Goal: Task Accomplishment & Management: Use online tool/utility

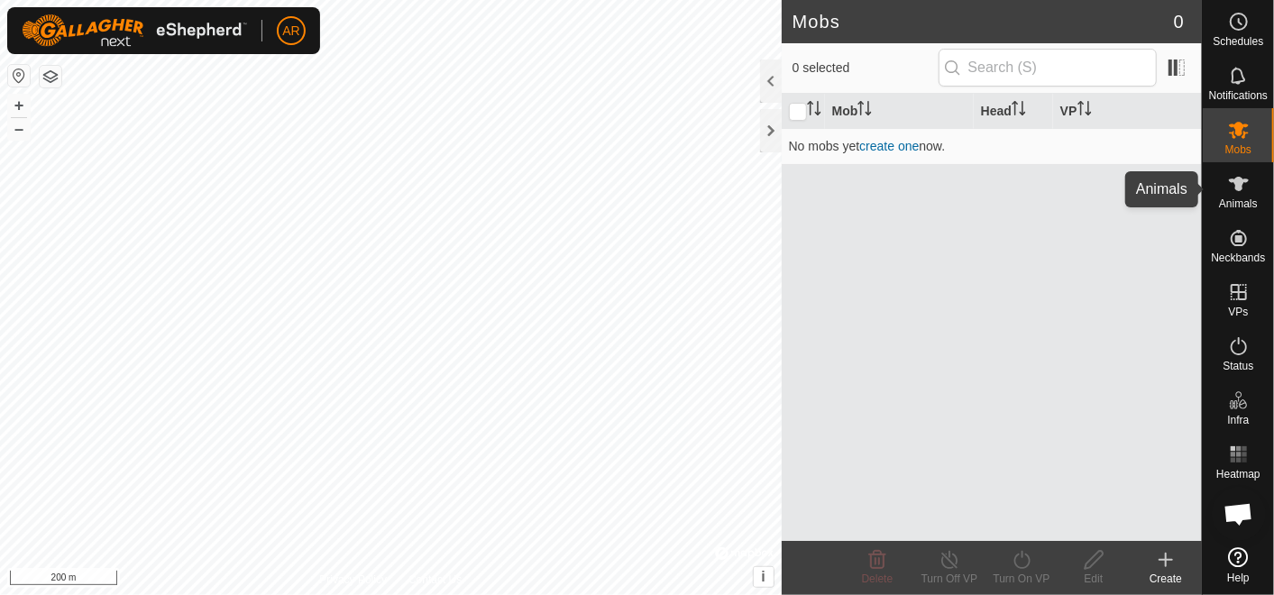
click at [1249, 196] on es-animals-svg-icon at bounding box center [1239, 184] width 32 height 29
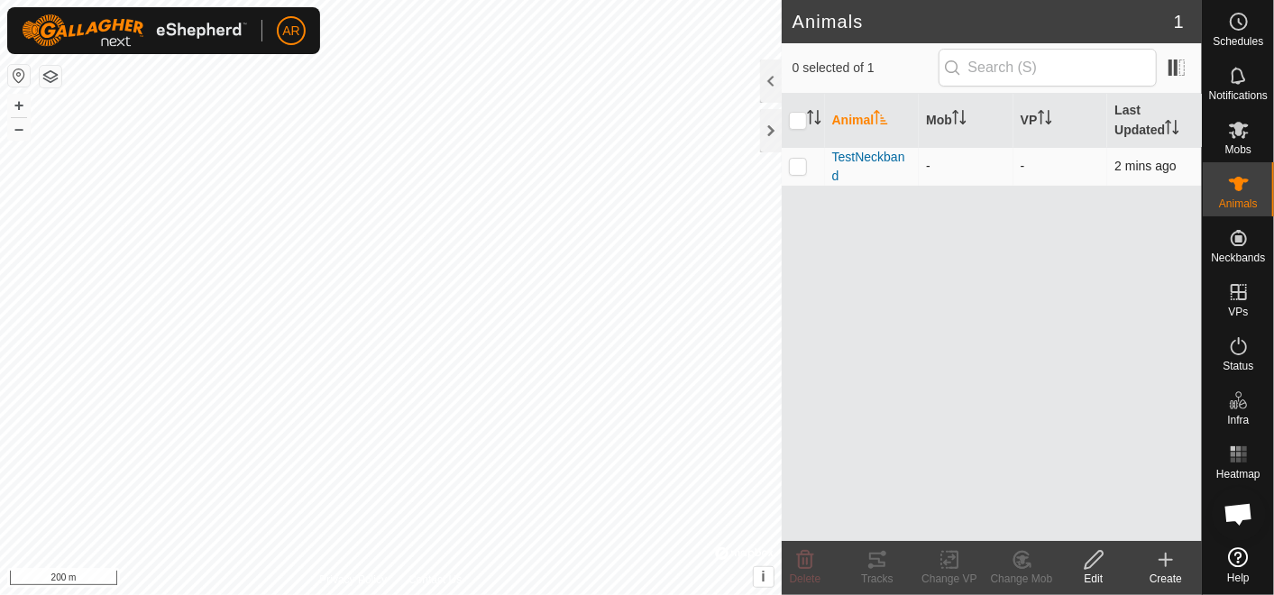
click at [798, 165] on p-checkbox at bounding box center [798, 166] width 18 height 14
checkbox input "true"
click at [874, 569] on icon at bounding box center [878, 560] width 22 height 22
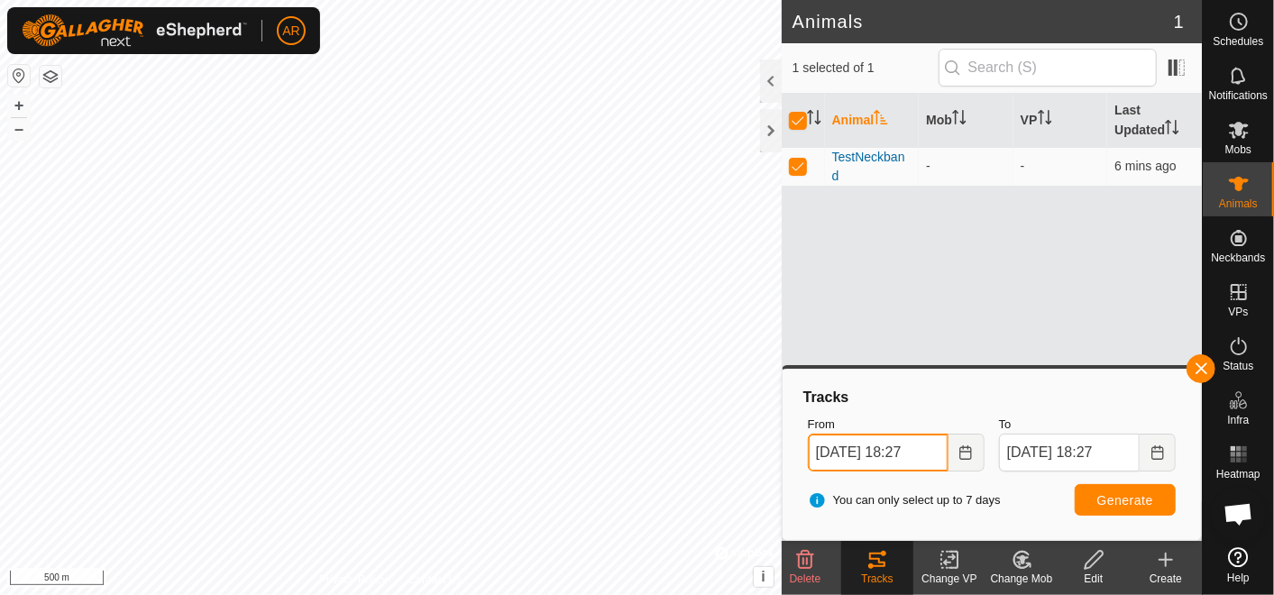
click at [855, 449] on input "[DATE] 18:27" at bounding box center [878, 453] width 141 height 38
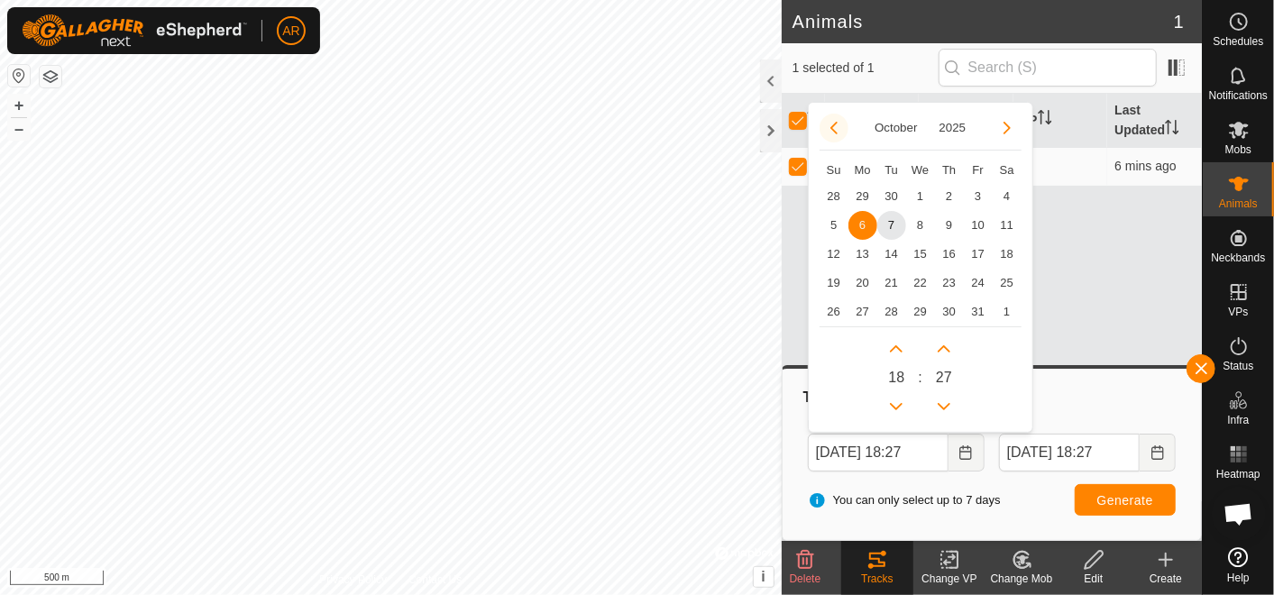
click at [837, 123] on button "Previous Month" at bounding box center [834, 128] width 29 height 29
click at [888, 308] on span "30" at bounding box center [892, 312] width 29 height 29
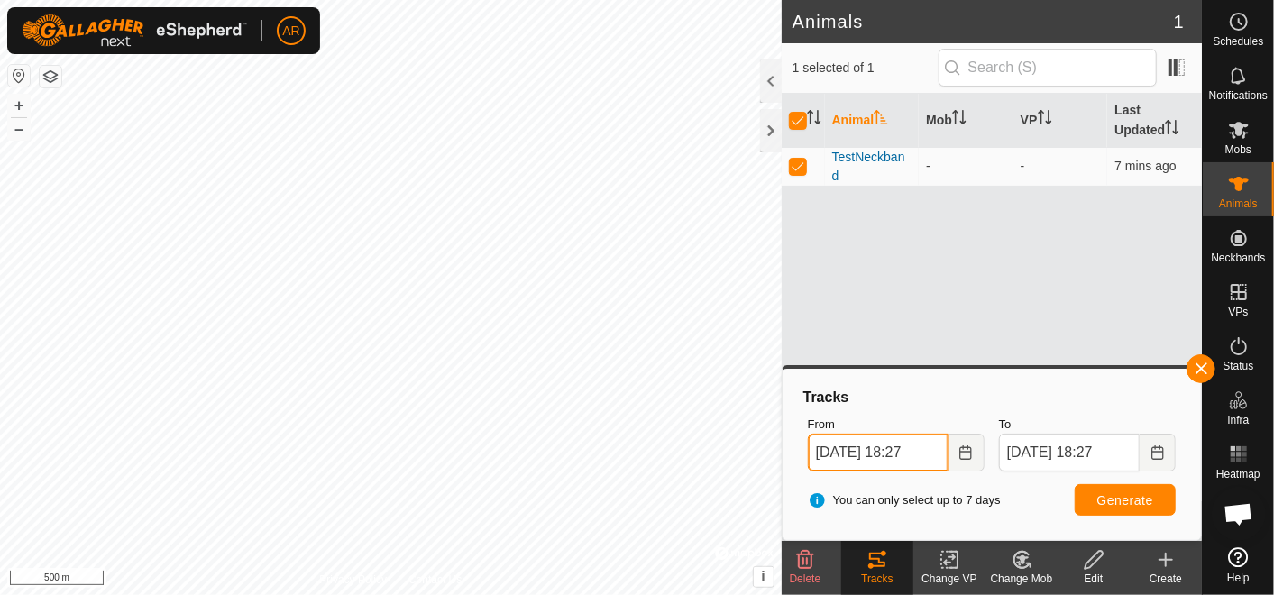
click at [913, 448] on input "[DATE] 18:27" at bounding box center [878, 453] width 141 height 38
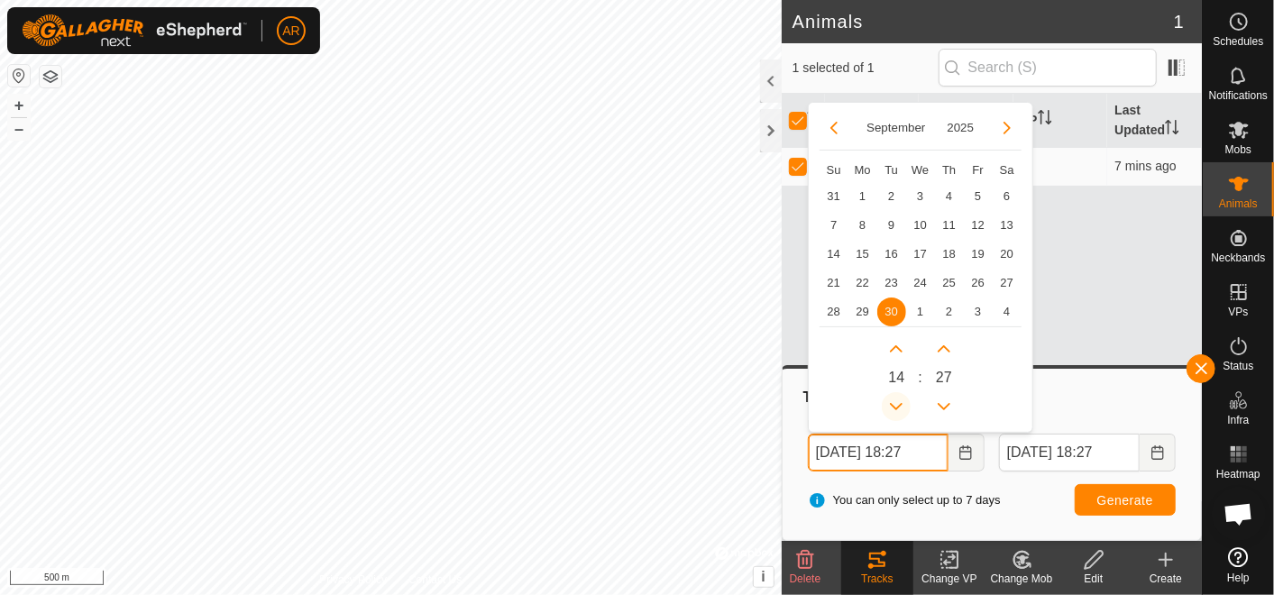
click at [901, 407] on icon "Previous Hour" at bounding box center [896, 407] width 14 height 14
type input "[DATE] 12:27"
click at [901, 407] on button "Previous Hour" at bounding box center [896, 406] width 29 height 29
type input "[DATE] 11:27"
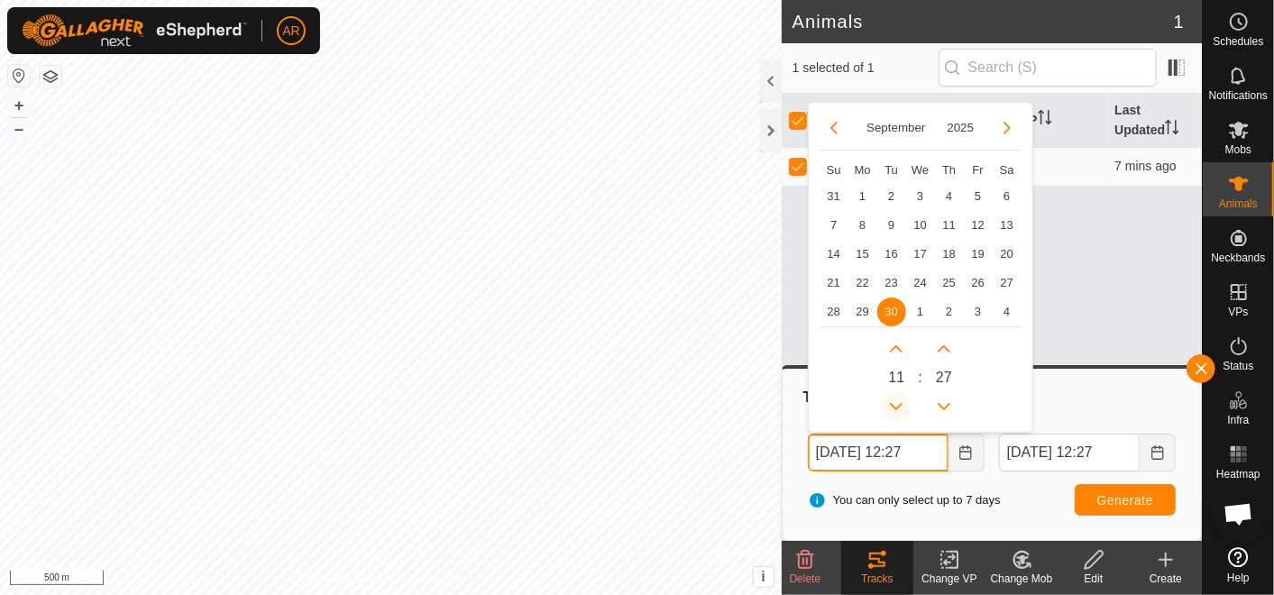
type input "[DATE] 11:27"
click at [901, 407] on button "Previous Hour" at bounding box center [896, 406] width 29 height 29
type input "[DATE] 10:27"
click at [901, 407] on icon "Previous Hour" at bounding box center [896, 407] width 14 height 14
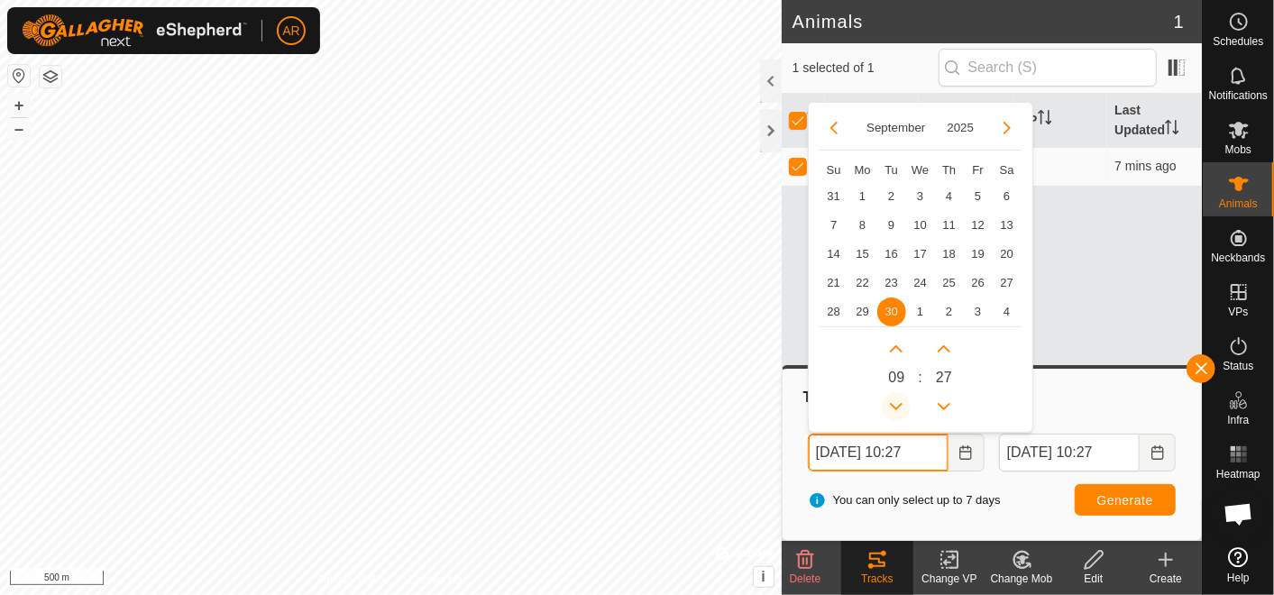
type input "[DATE] 09:27"
click at [901, 407] on icon "Previous Hour" at bounding box center [896, 407] width 14 height 14
type input "[DATE] 08:27"
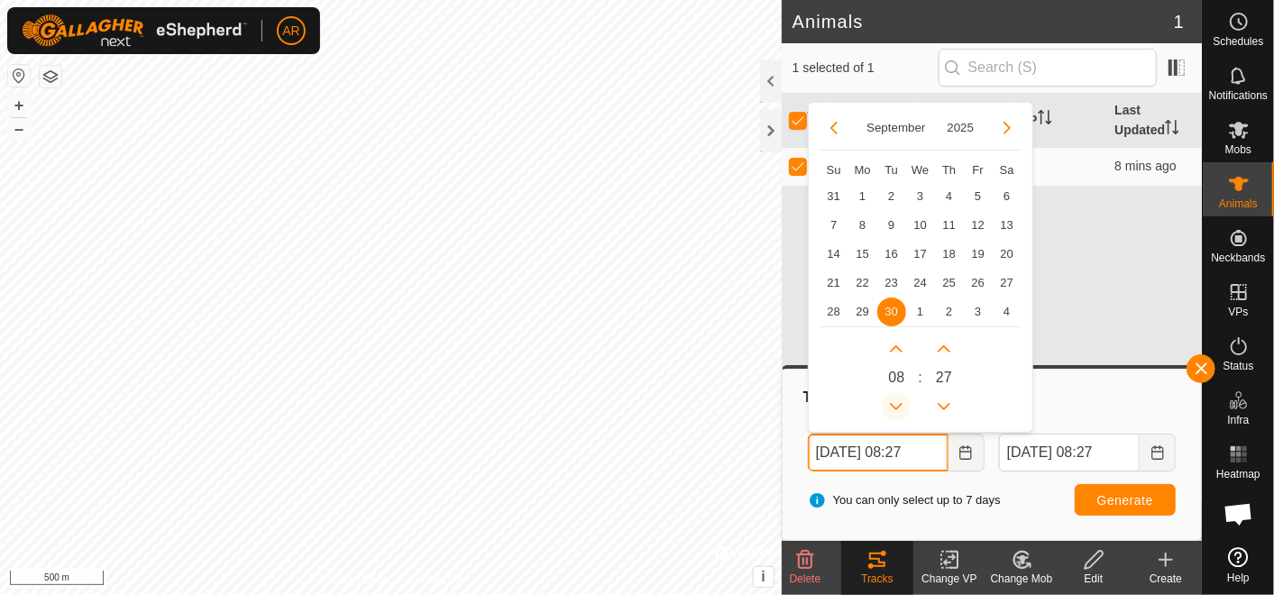
click at [901, 407] on icon "Previous Hour" at bounding box center [896, 407] width 14 height 14
type input "[DATE] 07:27"
click at [901, 407] on button "Previous Hour" at bounding box center [896, 406] width 29 height 29
type input "[DATE] 06:27"
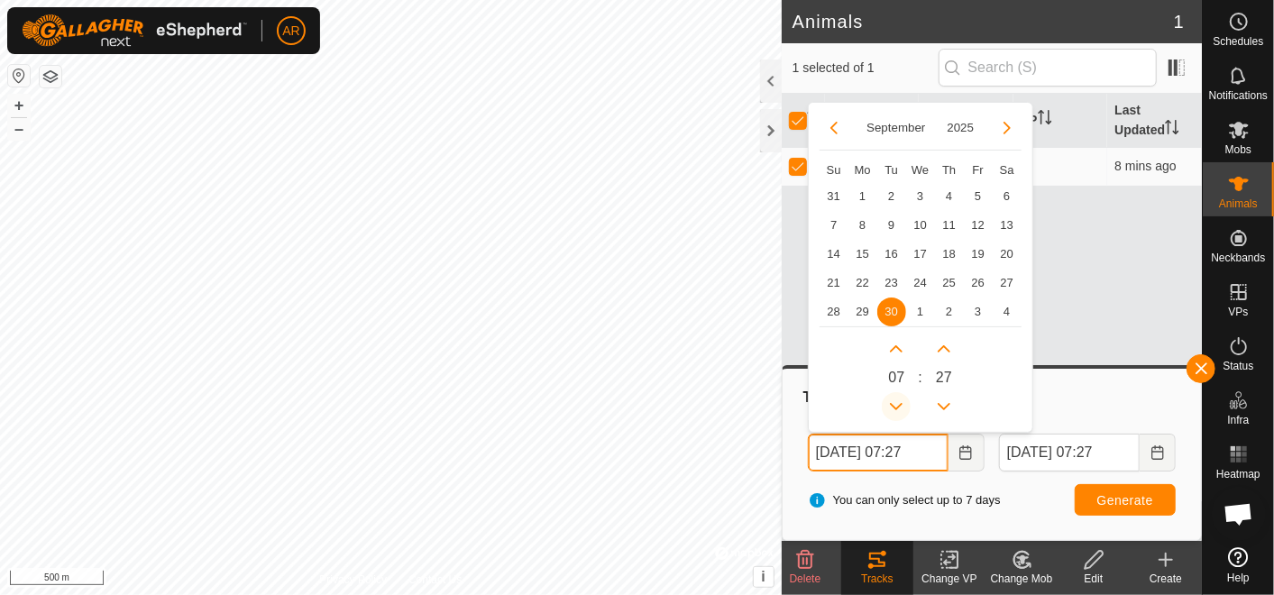
type input "[DATE] 06:27"
click at [901, 407] on button "Previous Hour" at bounding box center [896, 406] width 29 height 29
type input "[DATE] 05:27"
click at [901, 407] on button "Previous Hour" at bounding box center [896, 406] width 29 height 29
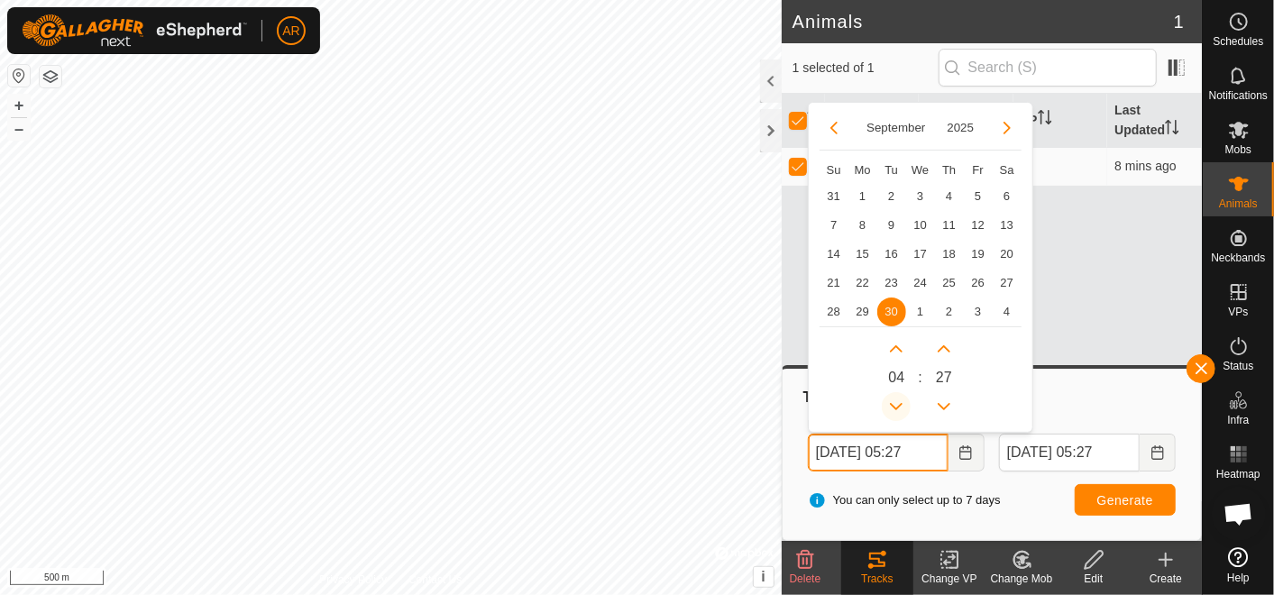
type input "[DATE] 04:27"
click at [901, 407] on button "Previous Hour" at bounding box center [896, 406] width 29 height 29
type input "[DATE] 03:27"
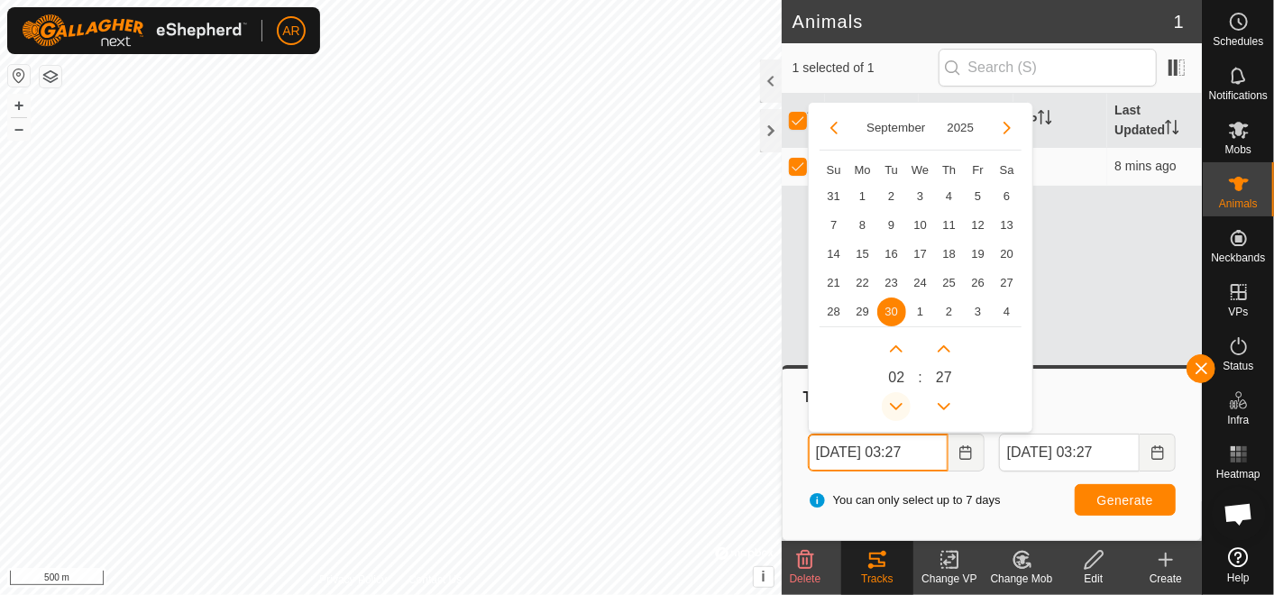
click at [901, 407] on button "Previous Hour" at bounding box center [896, 406] width 29 height 29
type input "[DATE] 02:27"
click at [901, 407] on button "Previous Hour" at bounding box center [896, 406] width 29 height 29
type input "[DATE] 01:27"
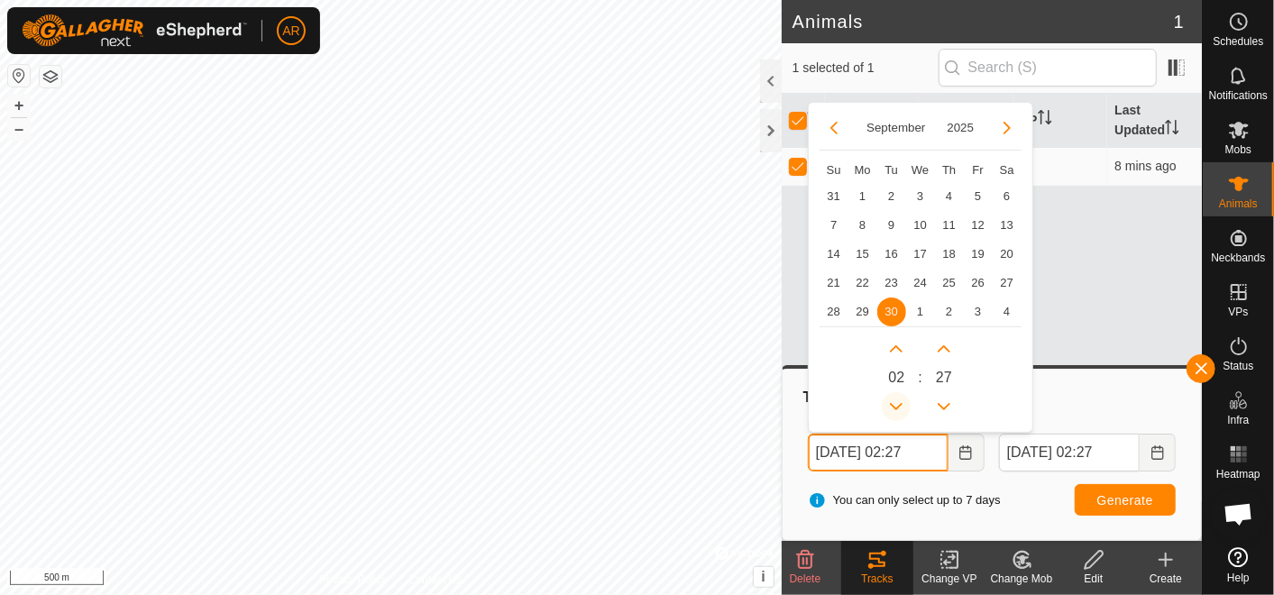
type input "[DATE] 01:27"
click at [900, 352] on icon "Next Hour" at bounding box center [896, 349] width 14 height 14
type input "[DATE] 09:27"
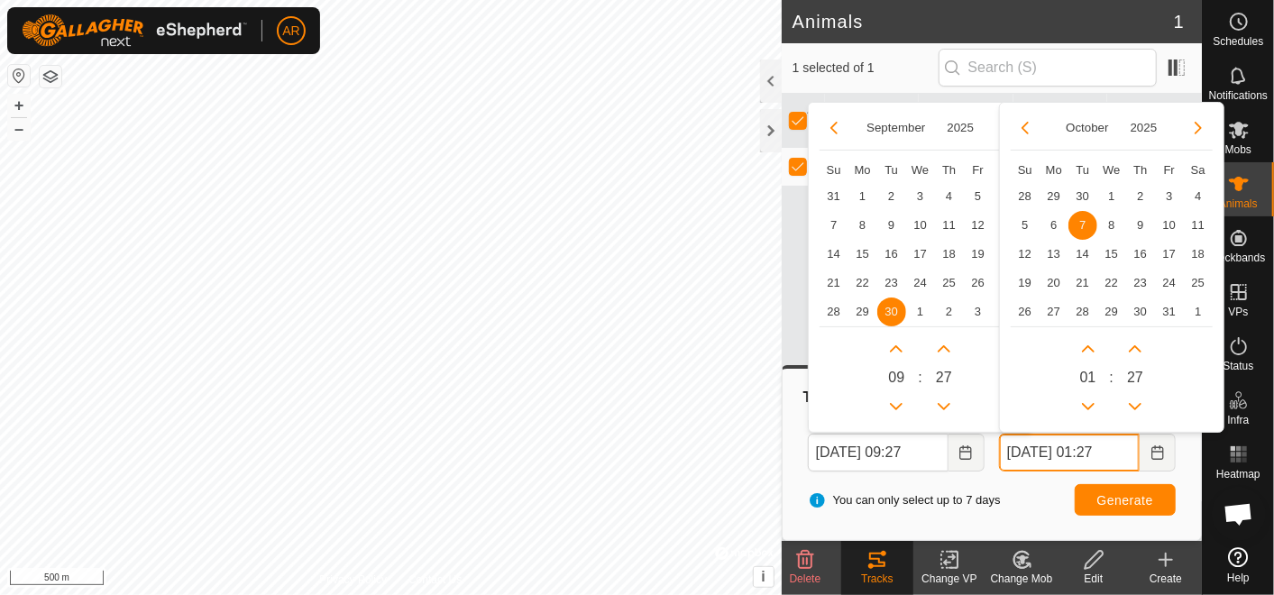
click at [1114, 454] on input "[DATE] 01:27" at bounding box center [1069, 453] width 141 height 38
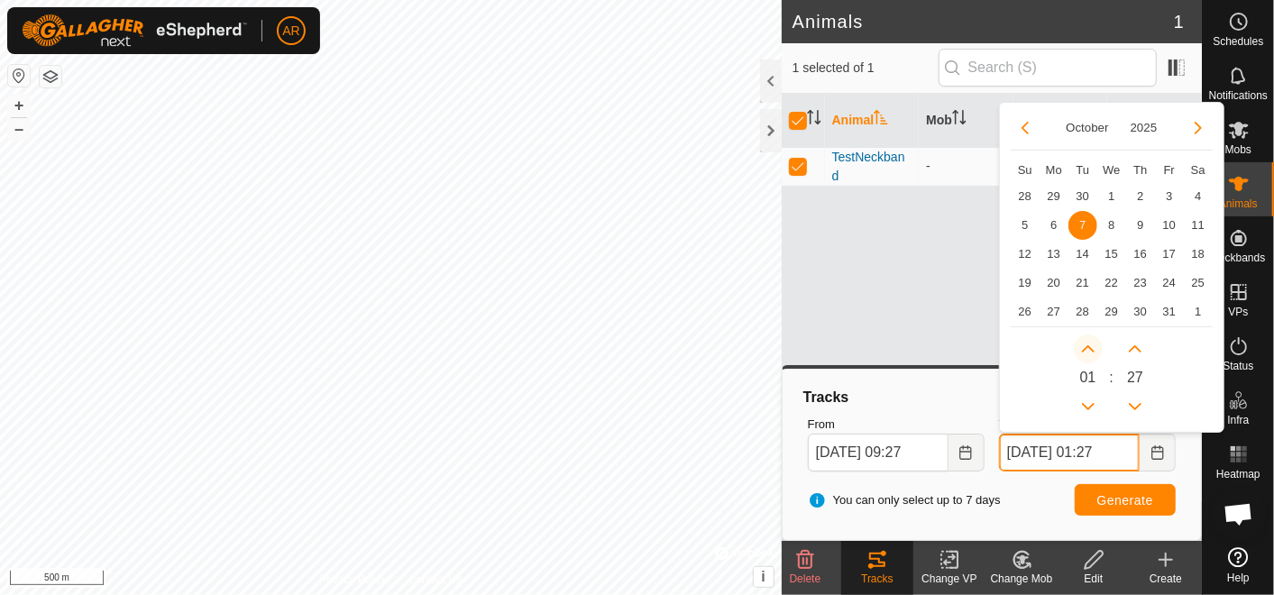
click at [1091, 345] on button "Next Hour" at bounding box center [1088, 349] width 29 height 29
click at [1091, 345] on icon "Next Hour" at bounding box center [1088, 349] width 14 height 14
click at [1091, 345] on button "Next Hour" at bounding box center [1088, 349] width 29 height 29
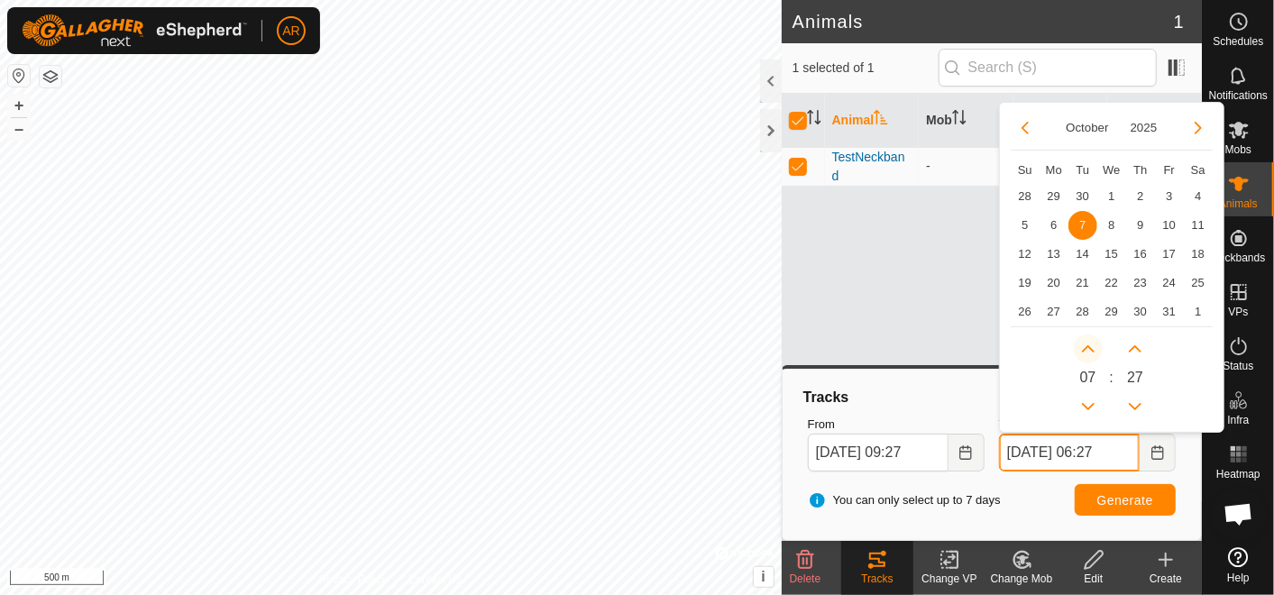
click at [1091, 345] on button "Next Hour" at bounding box center [1088, 349] width 29 height 29
type input "[DATE] 07:27"
click at [1091, 345] on icon "Next Hour" at bounding box center [1088, 349] width 14 height 14
type input "[DATE] 13:27"
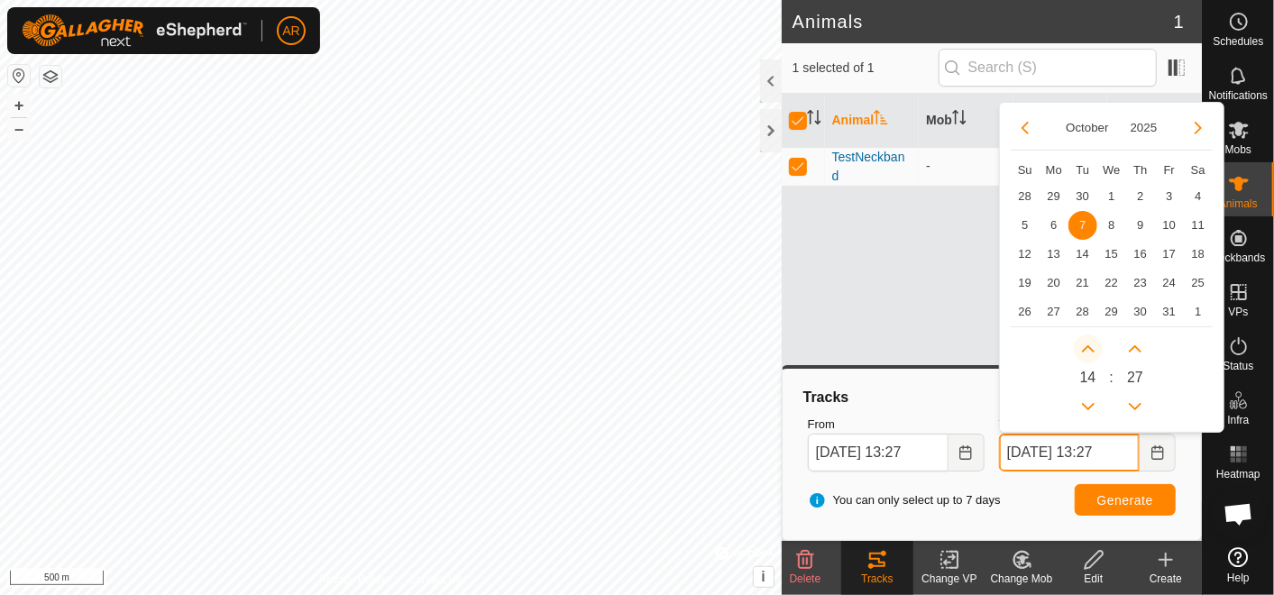
click at [1091, 345] on button "Next Hour" at bounding box center [1088, 349] width 29 height 29
type input "[DATE] 14:27"
click at [1091, 345] on button "Next Hour" at bounding box center [1088, 349] width 29 height 29
type input "[DATE] 15:27"
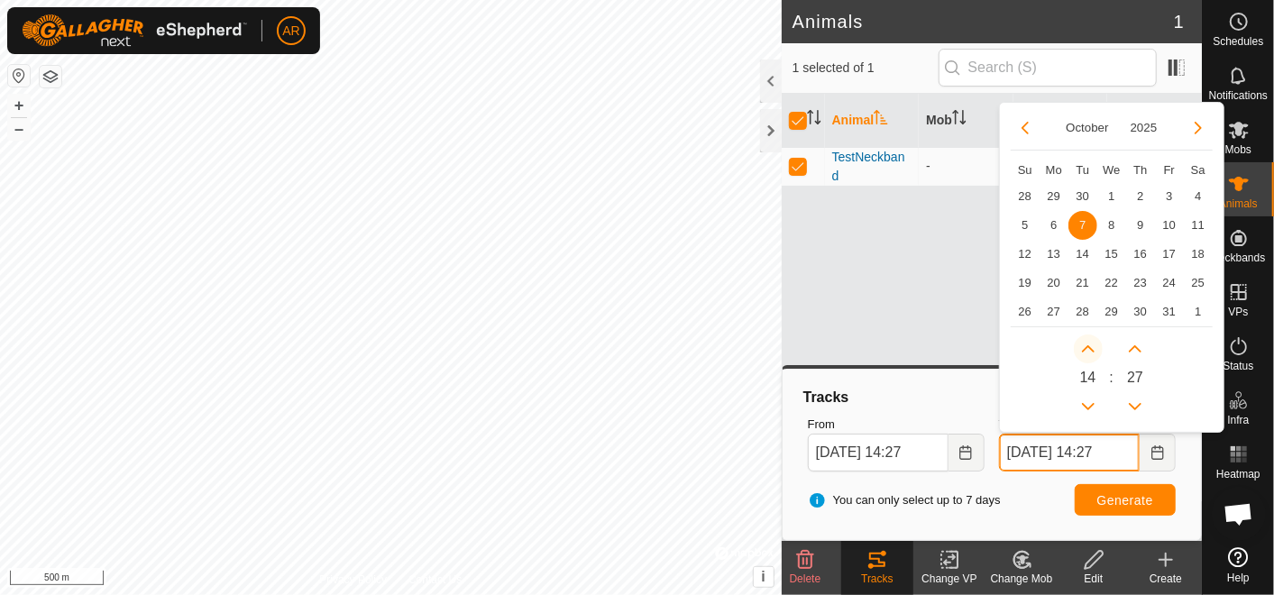
type input "[DATE] 15:27"
click at [1091, 345] on button "Next Hour" at bounding box center [1088, 349] width 29 height 29
type input "[DATE] 16:27"
click at [1091, 345] on button "Next Hour" at bounding box center [1088, 349] width 29 height 29
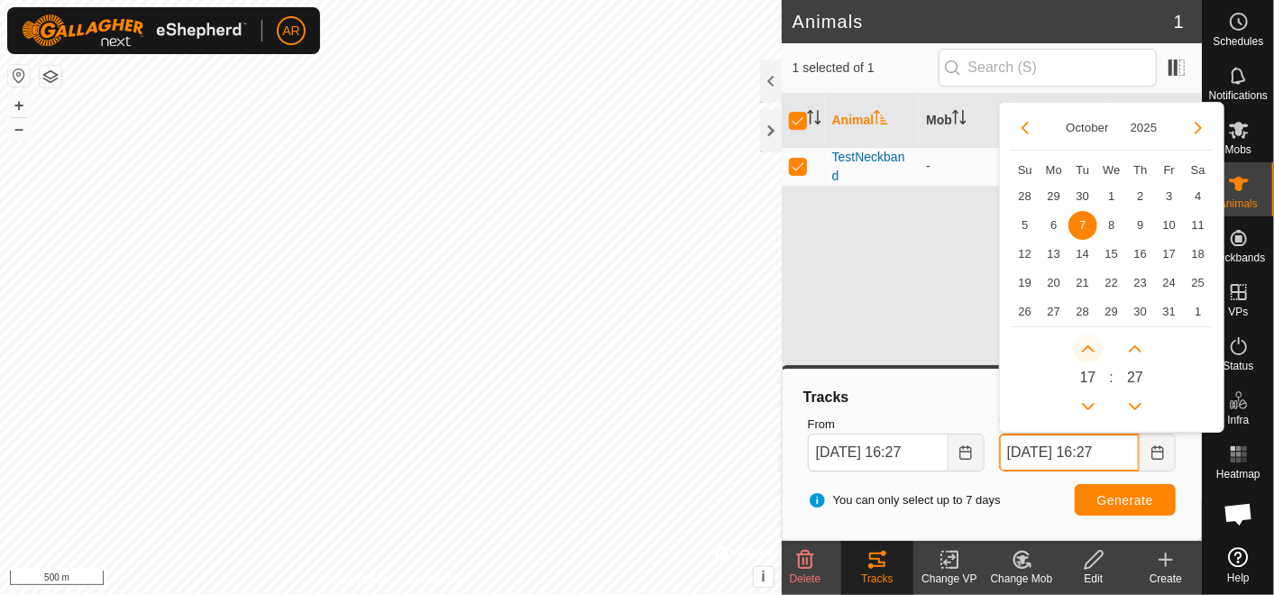
type input "[DATE] 17:27"
click at [1091, 345] on button "Next Hour" at bounding box center [1088, 349] width 29 height 29
type input "[DATE] 18:27"
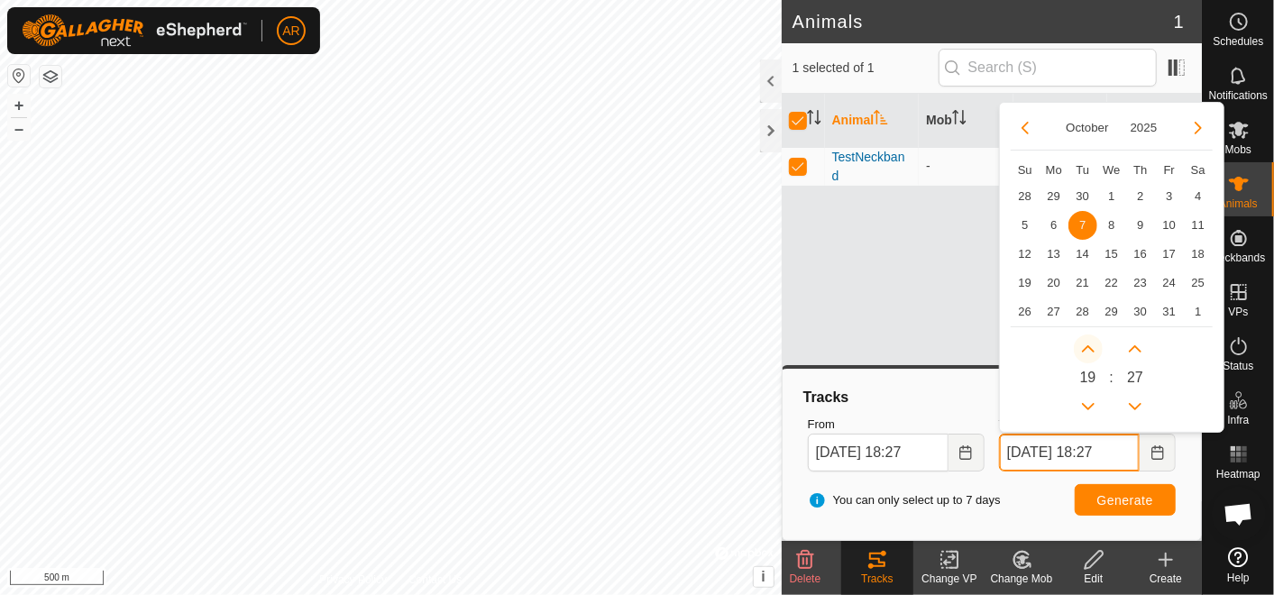
click at [1090, 348] on button "Next Hour" at bounding box center [1088, 349] width 29 height 29
type input "[DATE] 19:27"
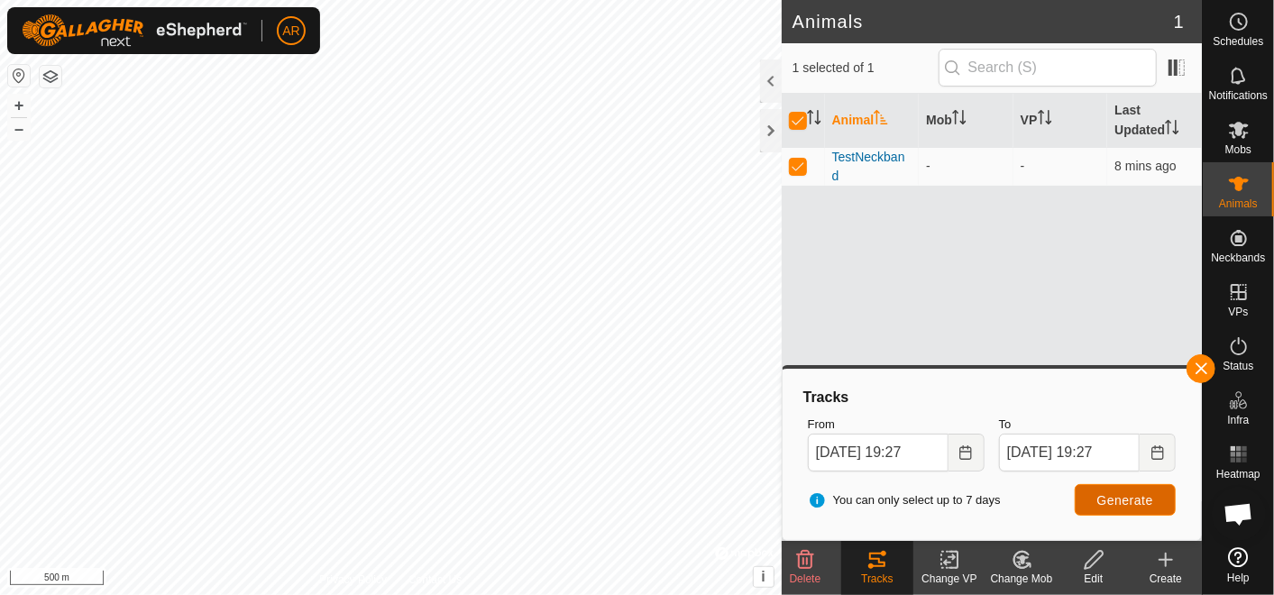
click at [1117, 499] on span "Generate" at bounding box center [1126, 500] width 56 height 14
